Goal: Task Accomplishment & Management: Manage account settings

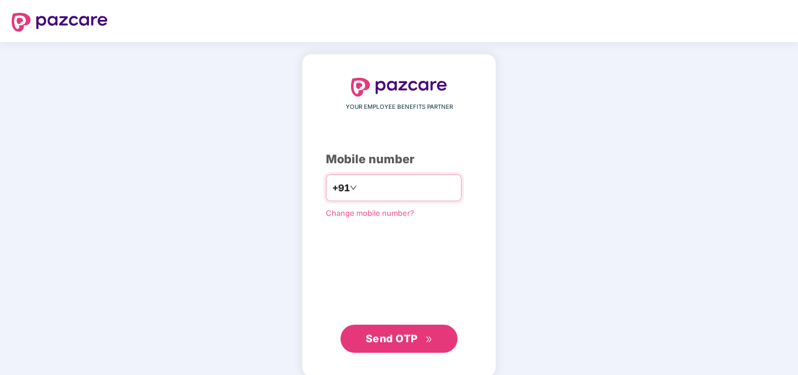
type input "**********"
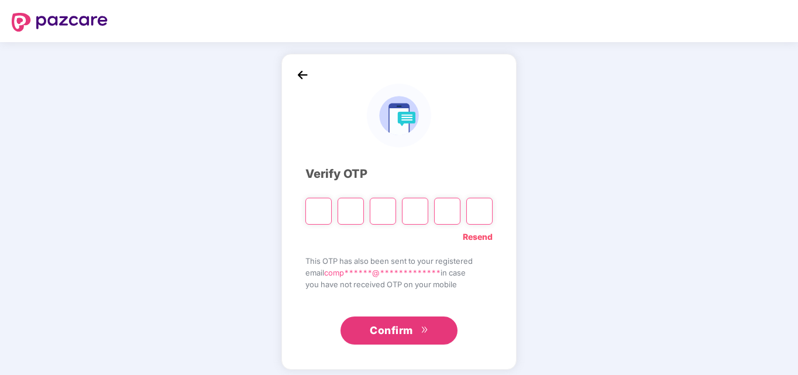
type input "*"
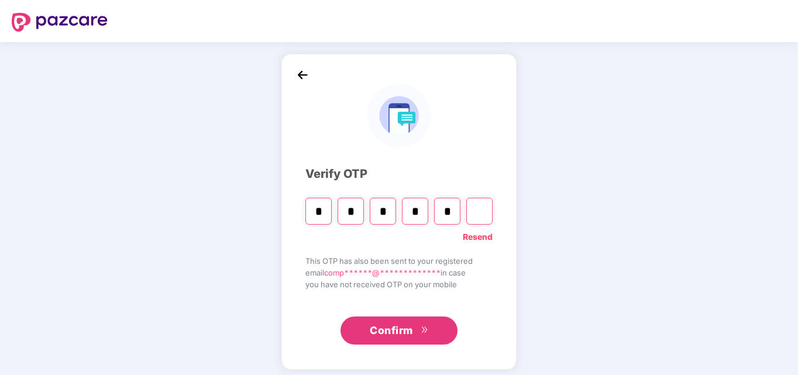
type input "*"
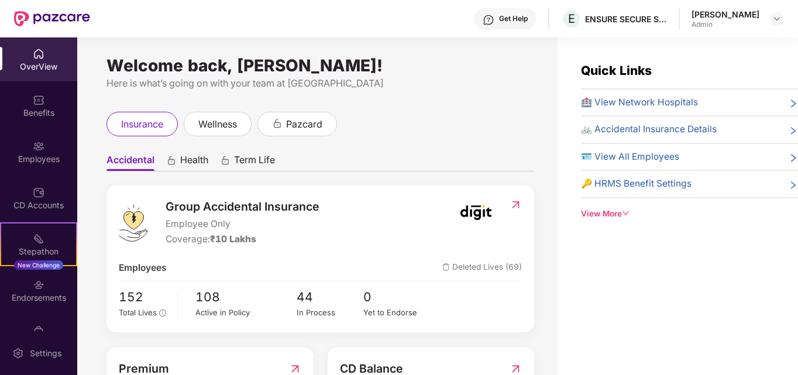
scroll to position [93, 0]
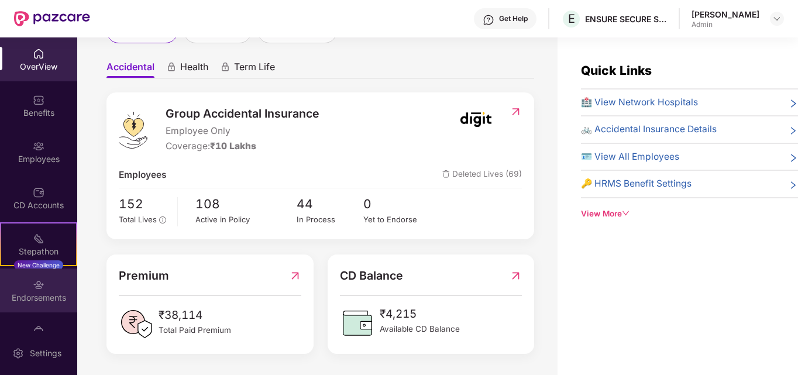
click at [35, 282] on img at bounding box center [39, 285] width 12 height 12
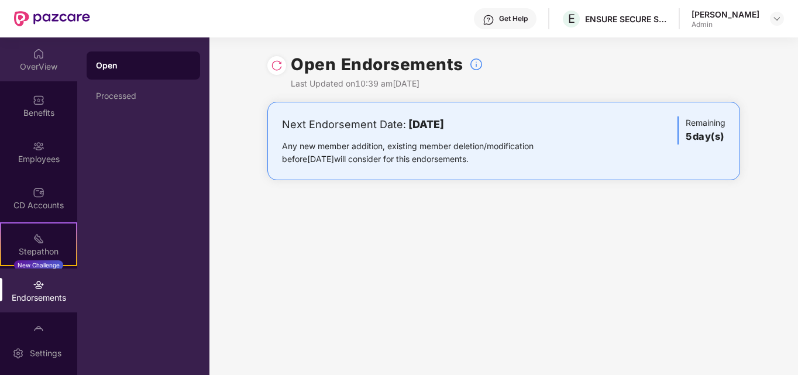
click at [40, 55] on img at bounding box center [39, 54] width 12 height 12
